Goal: Information Seeking & Learning: Find specific page/section

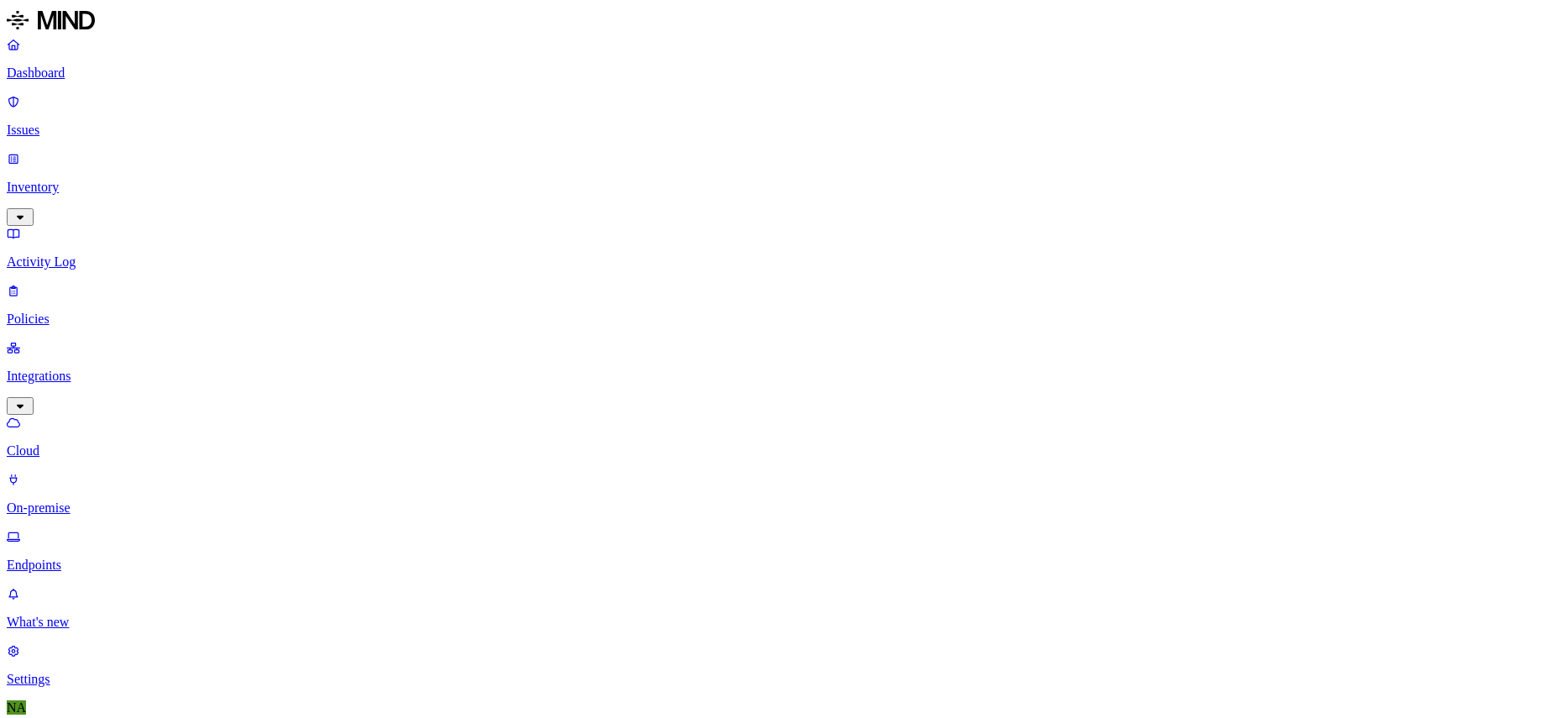
type input "agam"
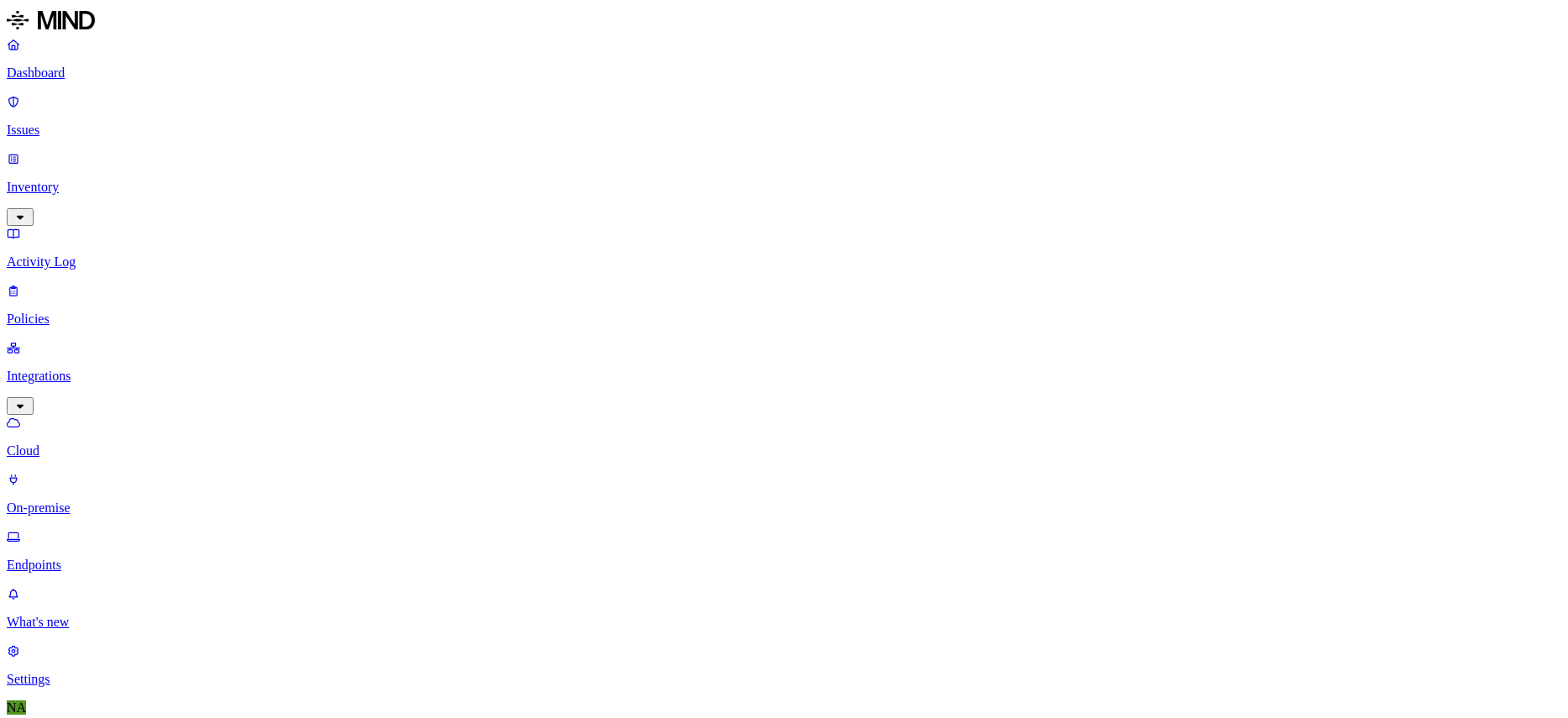
type input "aless"
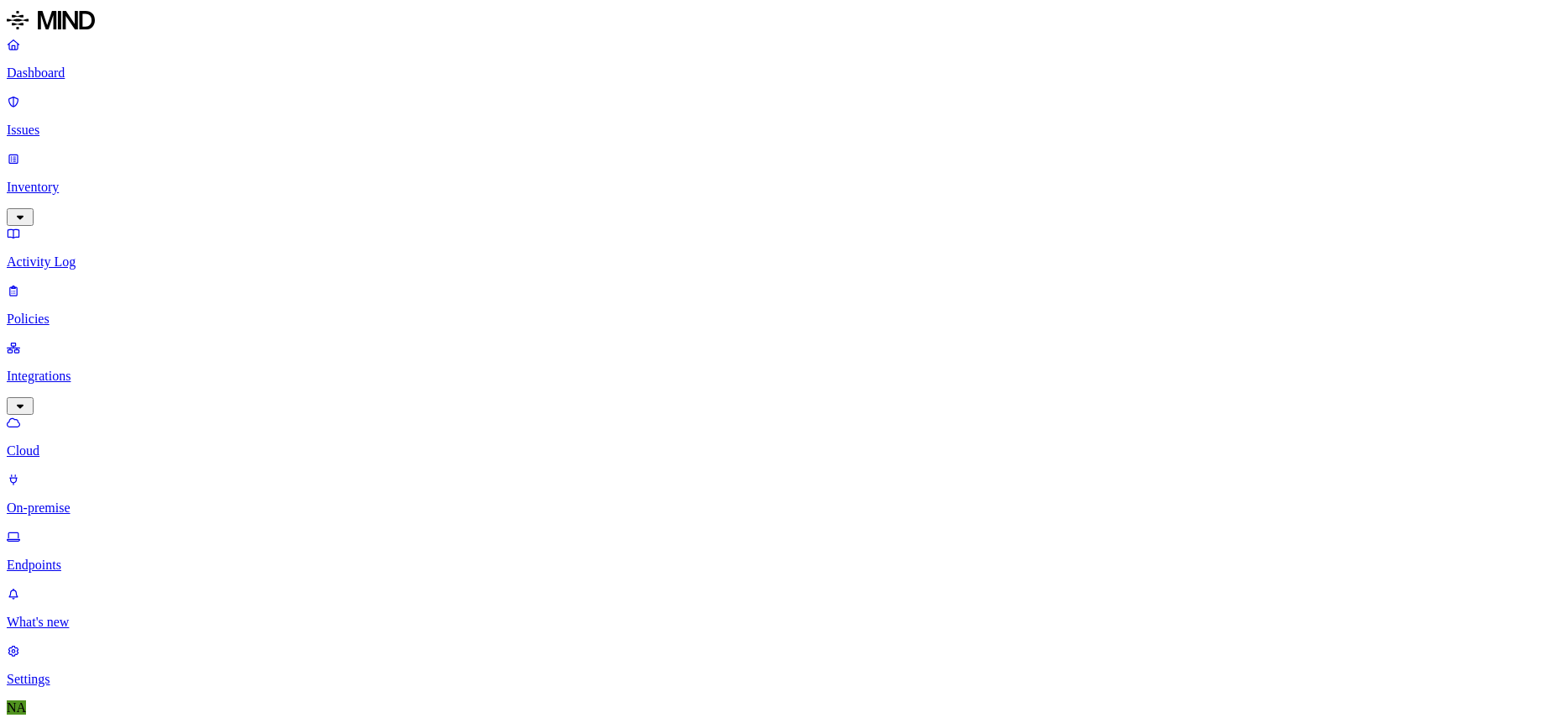
type input "hyd-a"
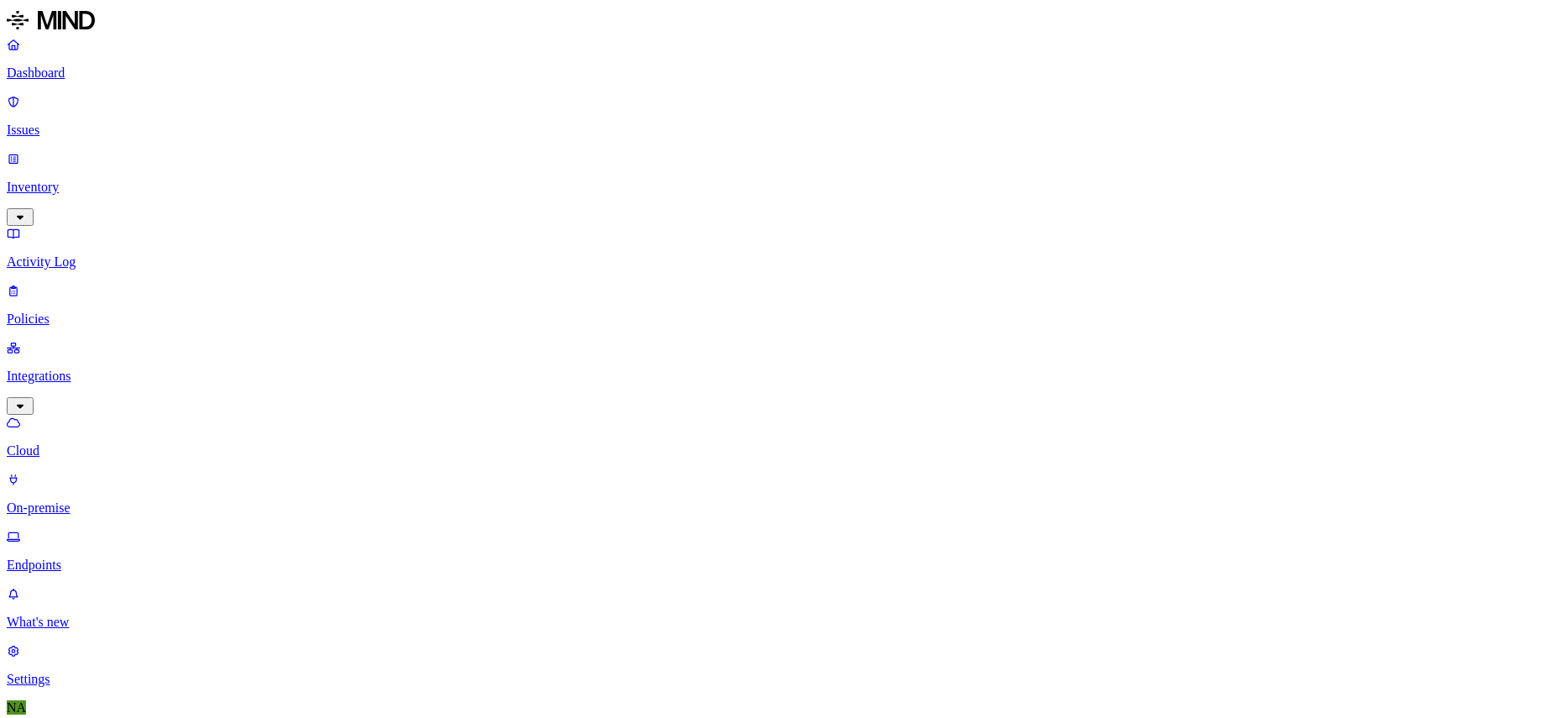
type input "hyd-prate"
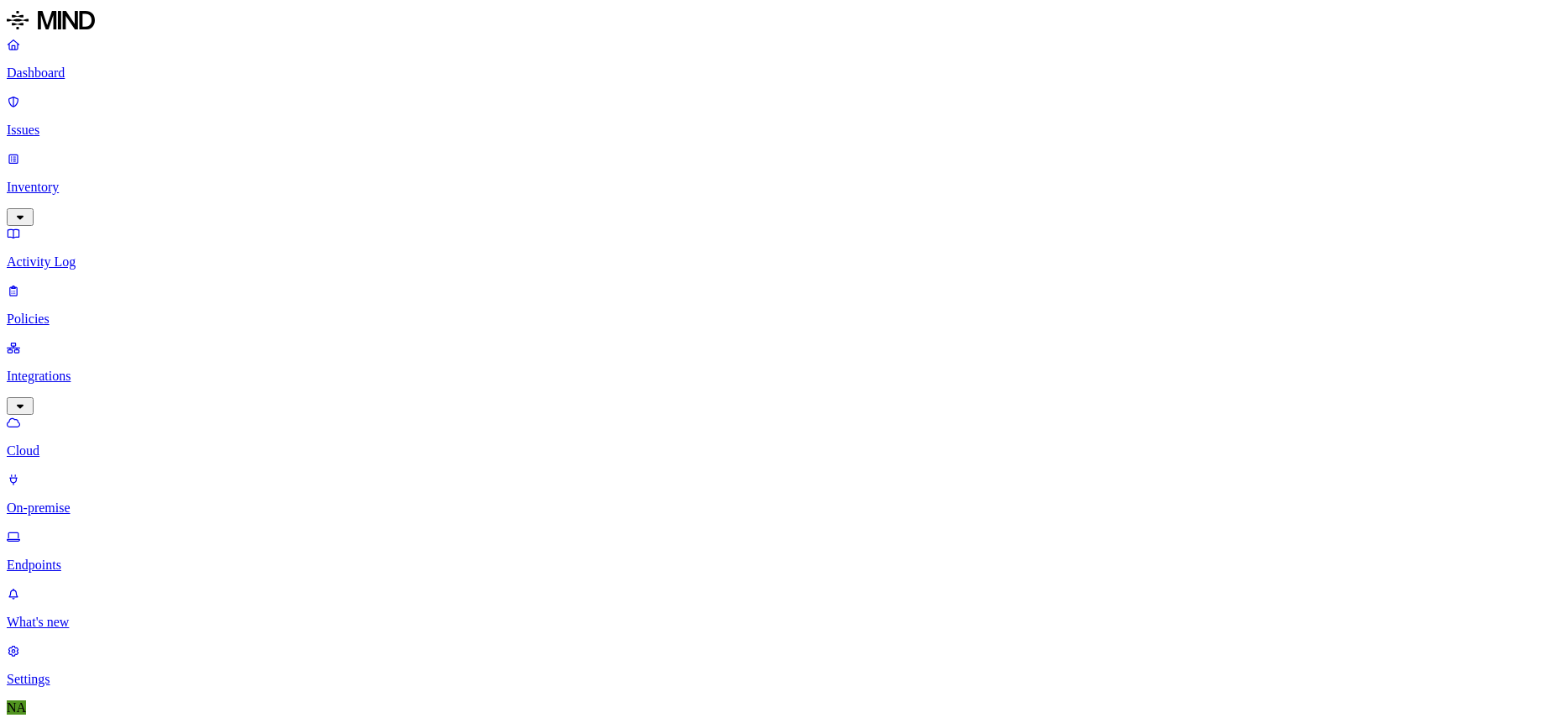
type input "agam"
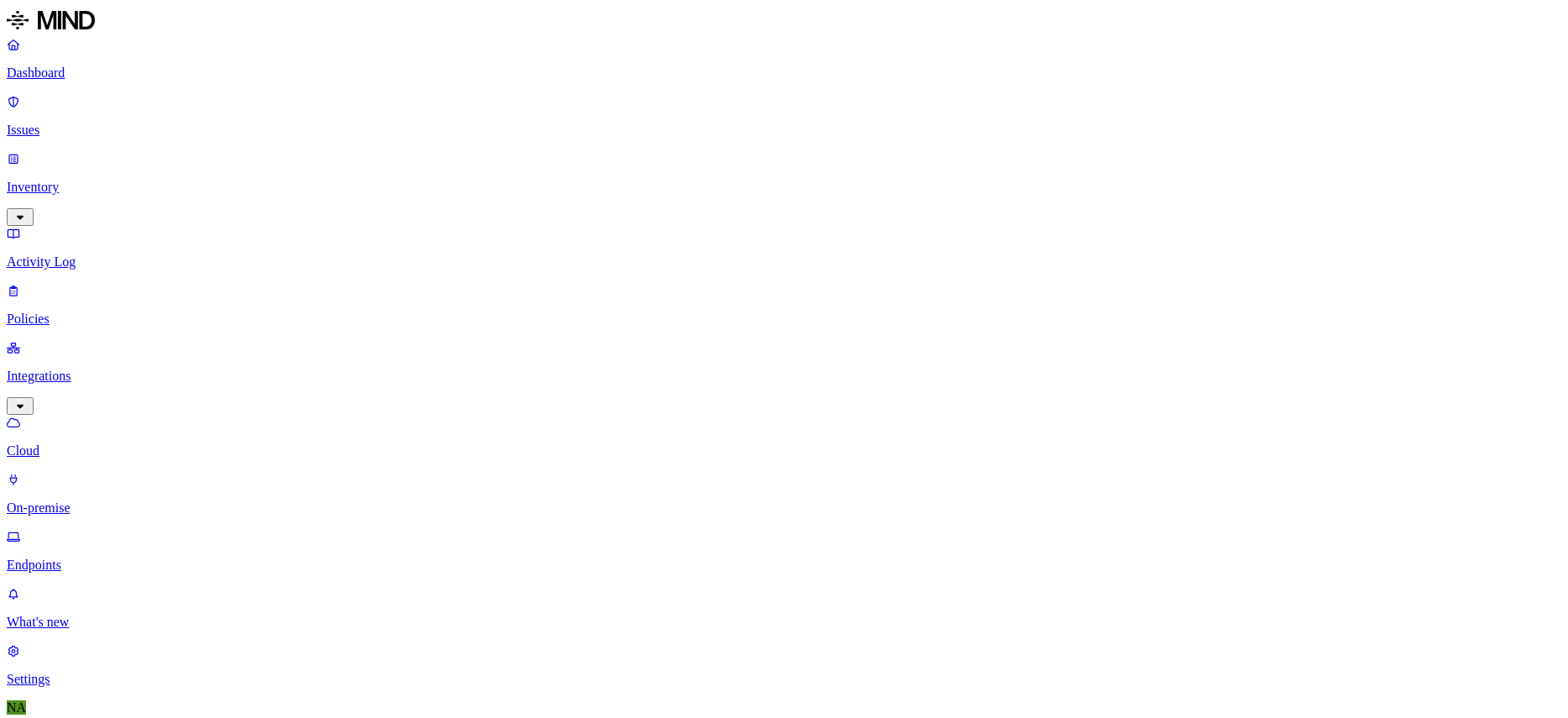
type input "abhij"
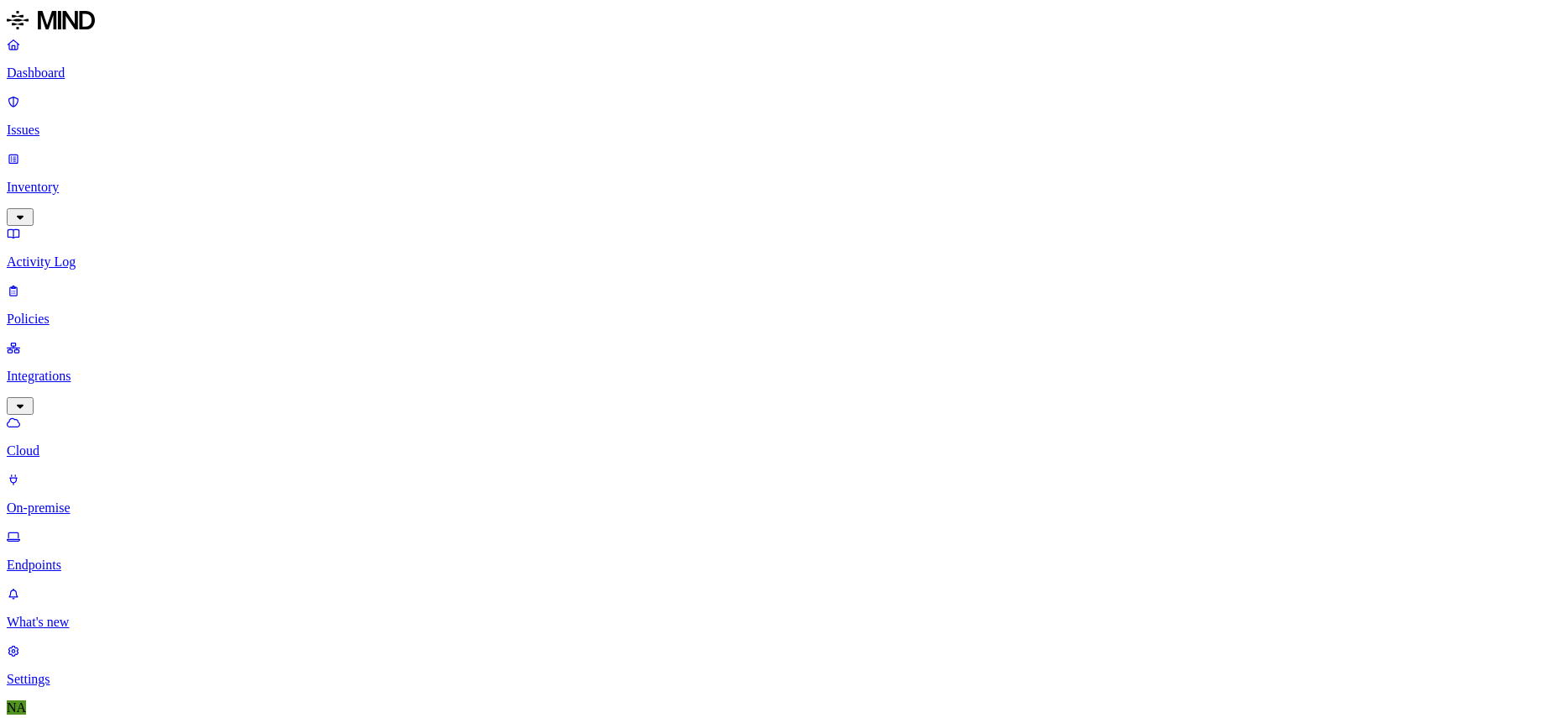
type input "[PERSON_NAME]"
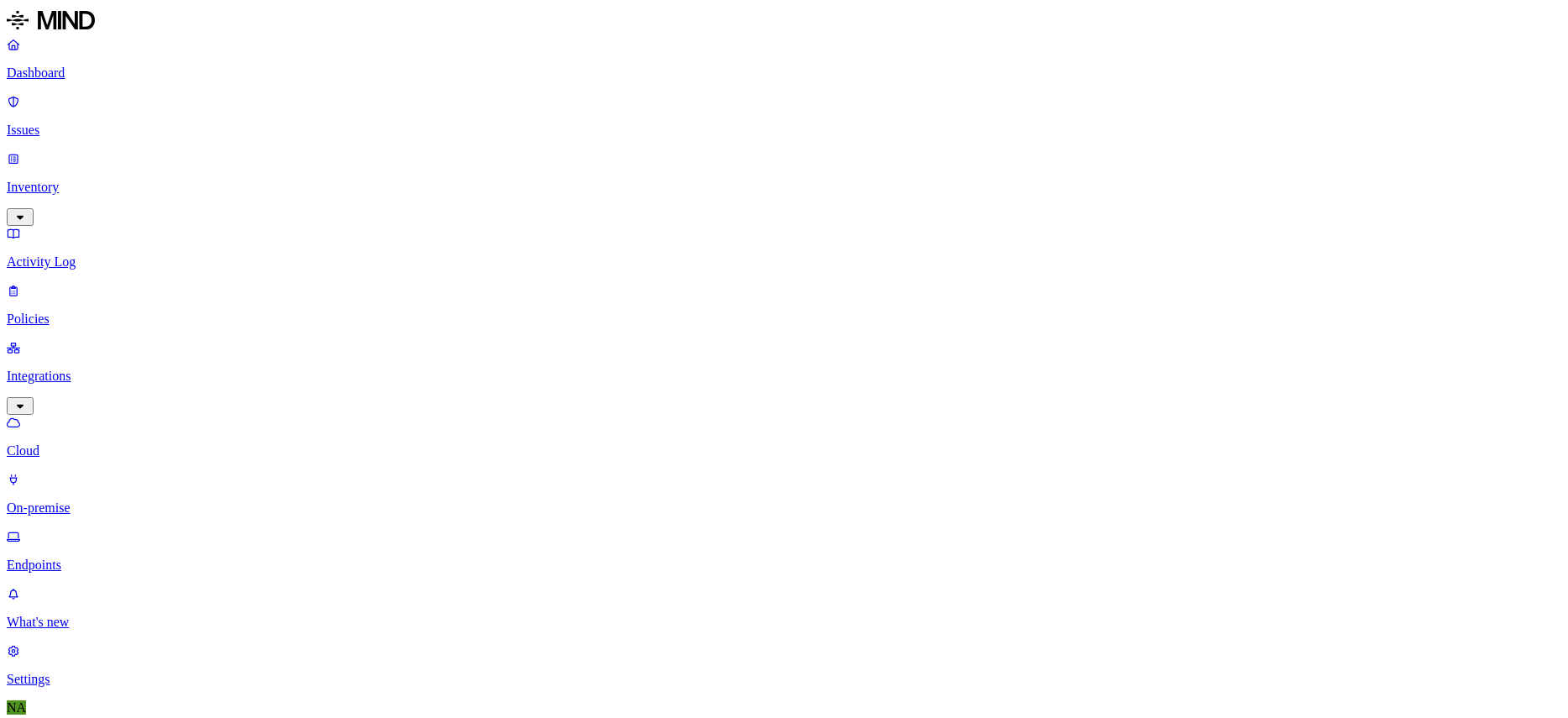
type input "agam"
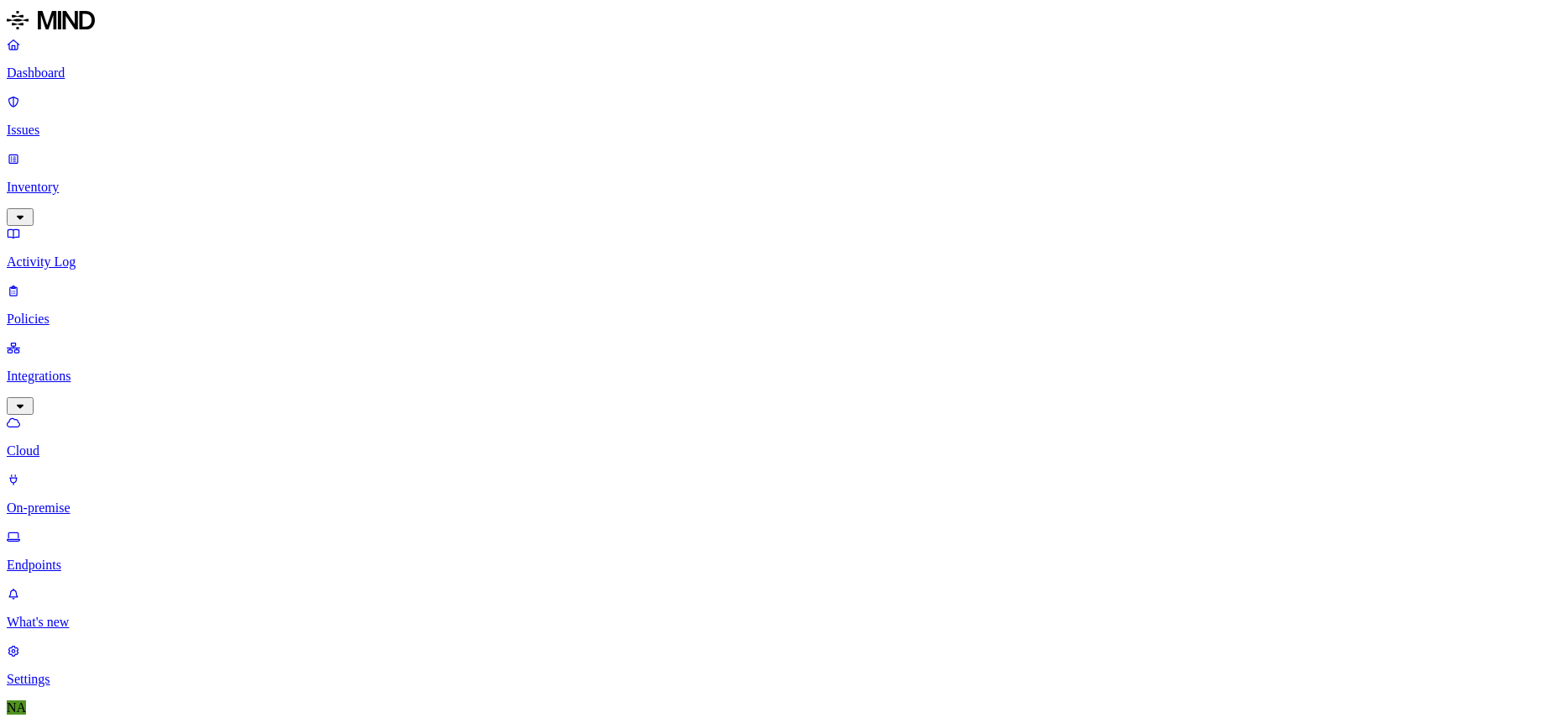
click at [83, 123] on p "Issues" at bounding box center [784, 130] width 1555 height 15
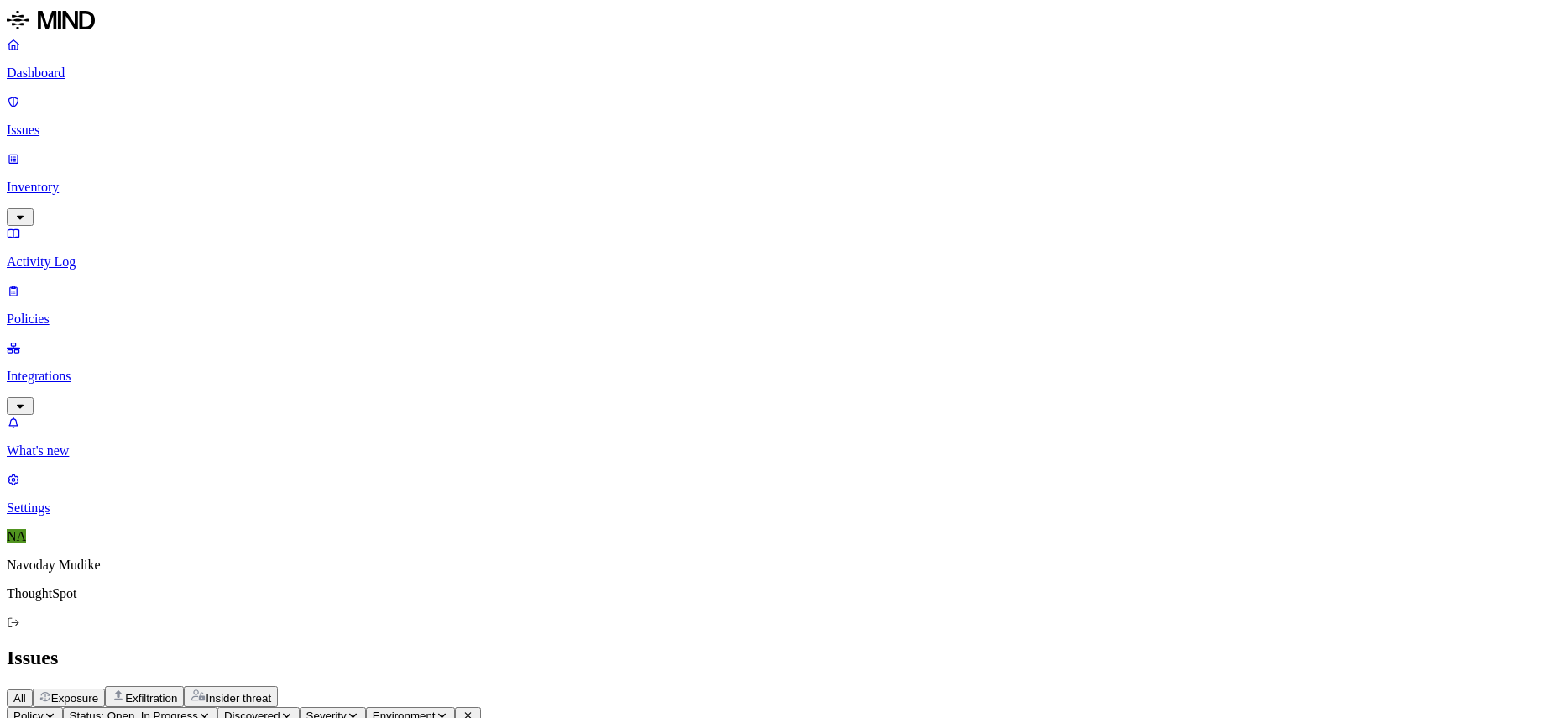
click at [882, 686] on div "All Exposure Exfiltration Insider threat" at bounding box center [784, 696] width 1555 height 21
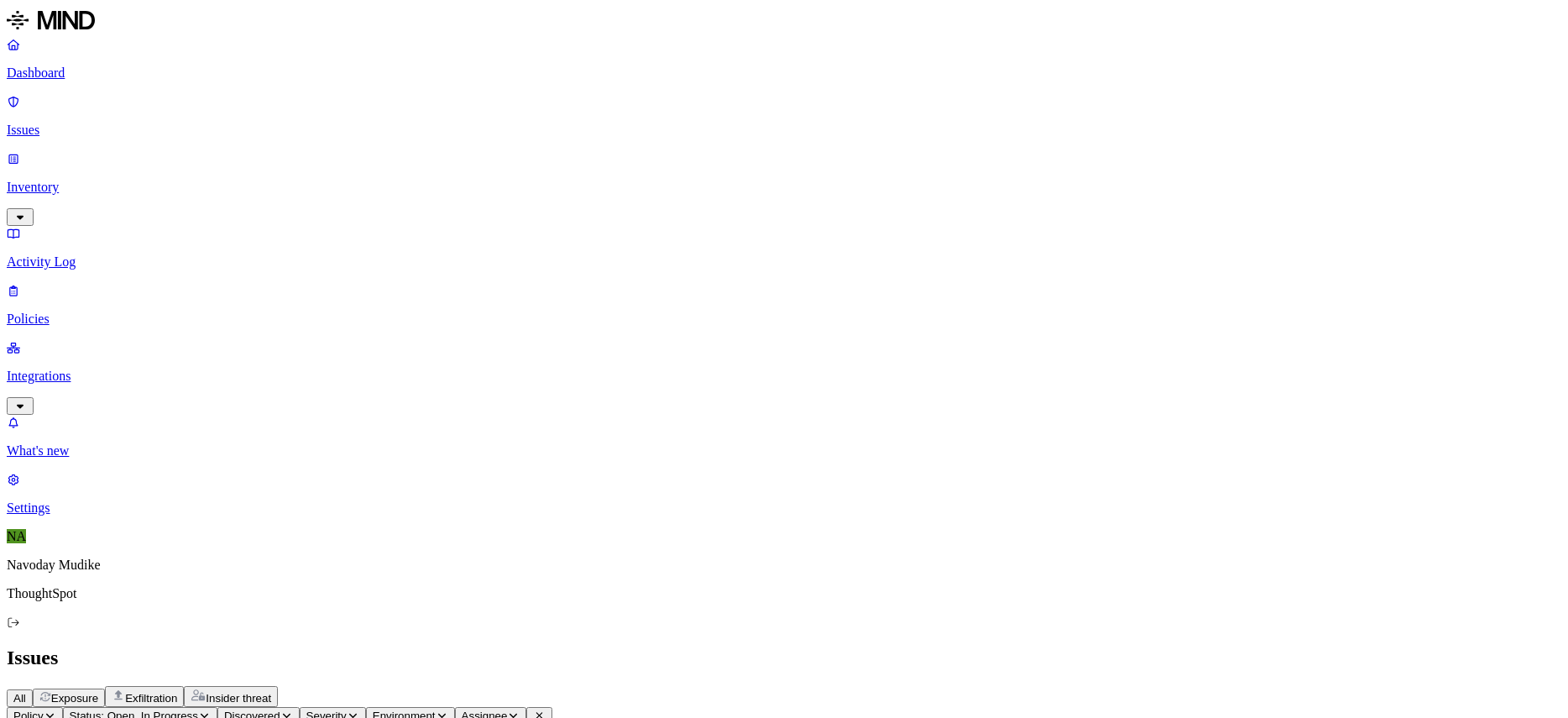
click at [1092, 646] on h2 "Issues" at bounding box center [784, 657] width 1555 height 23
click at [148, 340] on link "Integrations" at bounding box center [784, 376] width 1555 height 72
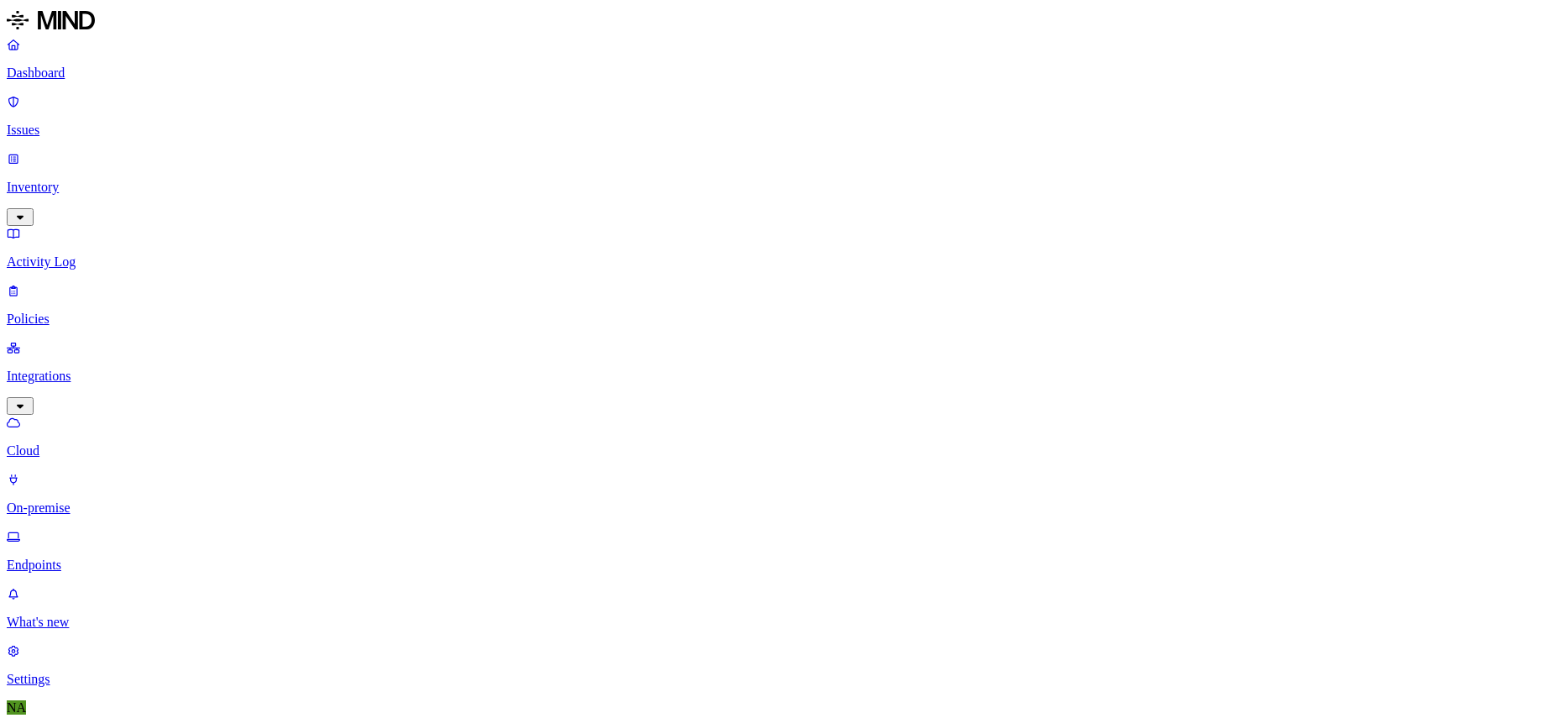
click at [95, 557] on p "Endpoints" at bounding box center [784, 565] width 1555 height 15
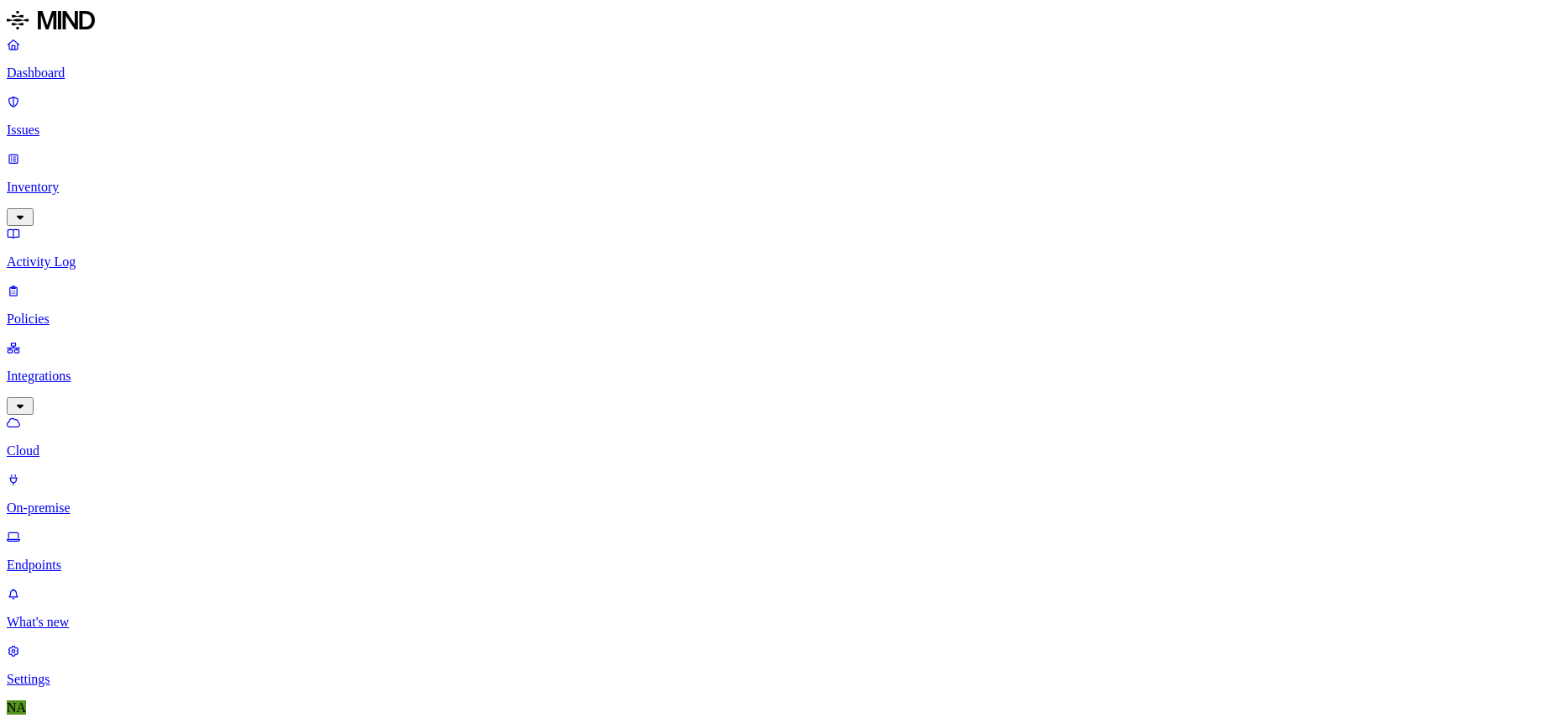
click at [27, 211] on icon "button" at bounding box center [20, 216] width 13 height 11
click at [96, 311] on p "Users" at bounding box center [784, 319] width 1555 height 15
type input "agam"
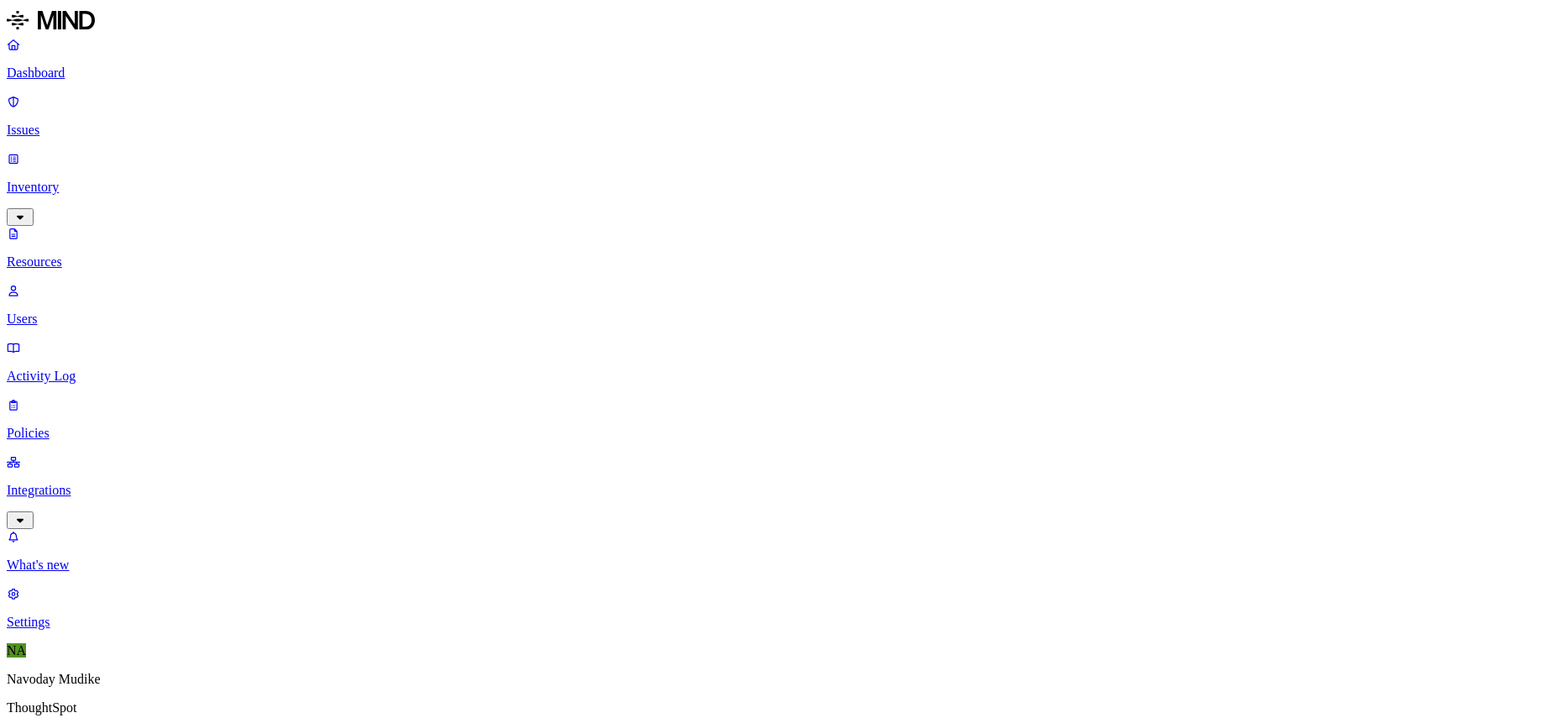
click at [129, 483] on p "Integrations" at bounding box center [784, 491] width 1555 height 15
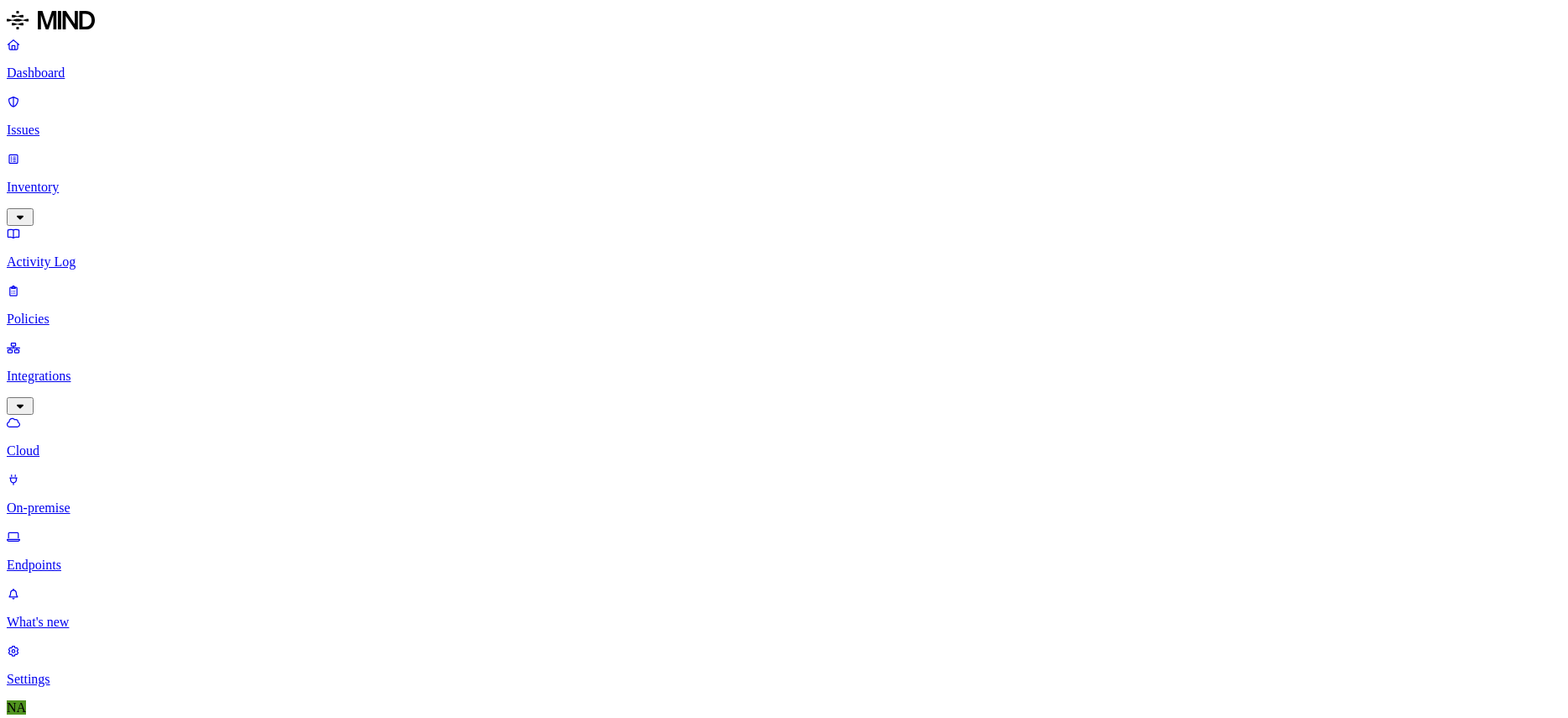
click at [113, 557] on p "Endpoints" at bounding box center [784, 565] width 1555 height 15
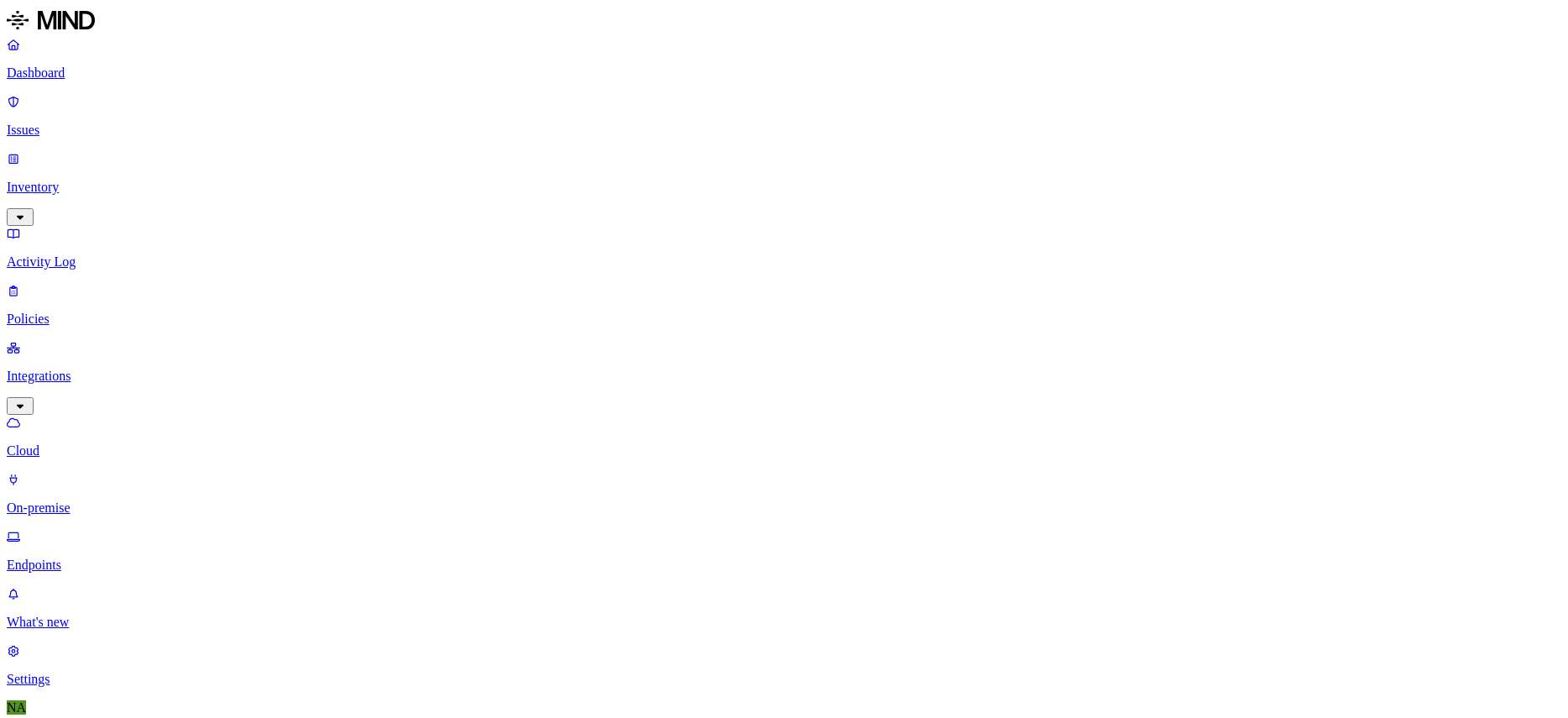
type input "hyd-agam.ja"
